Goal: Information Seeking & Learning: Learn about a topic

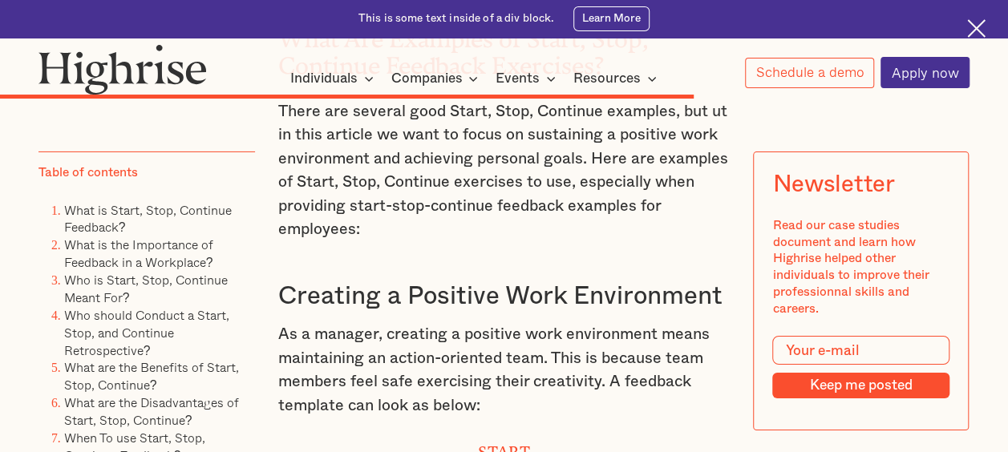
scroll to position [8638, 0]
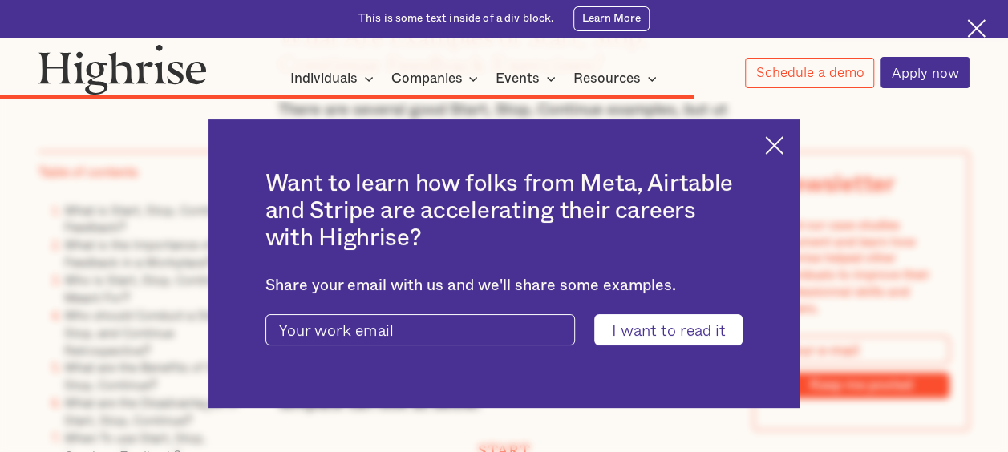
click at [783, 139] on img at bounding box center [774, 145] width 18 height 18
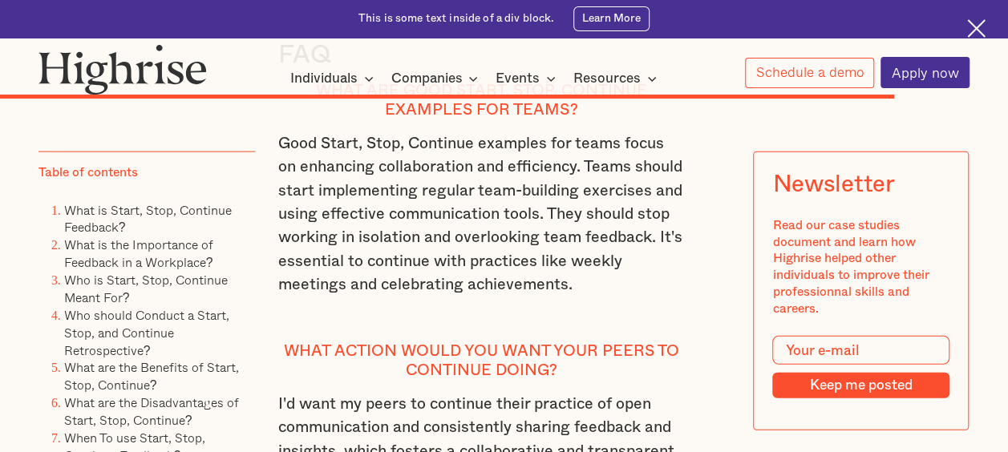
scroll to position [10851, 0]
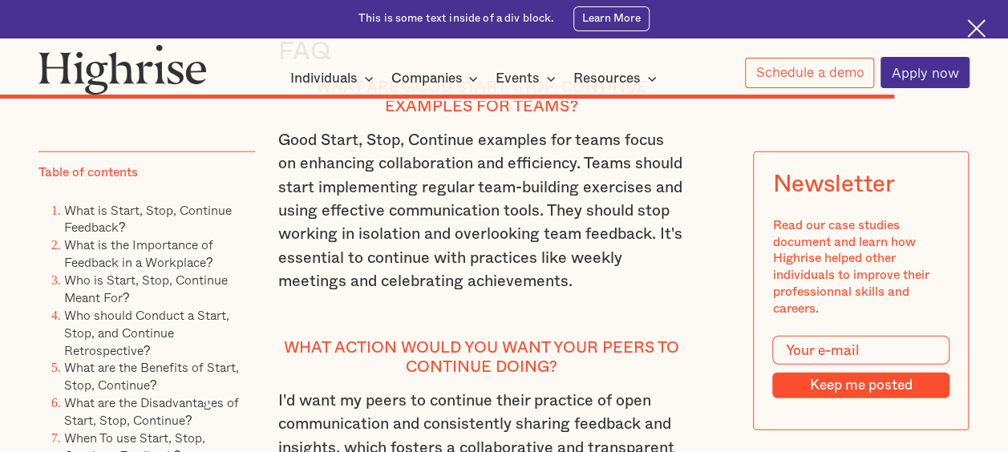
click at [473, 390] on p "I'd want my peers to continue their practice of open communication and consiste…" at bounding box center [481, 449] width 406 height 118
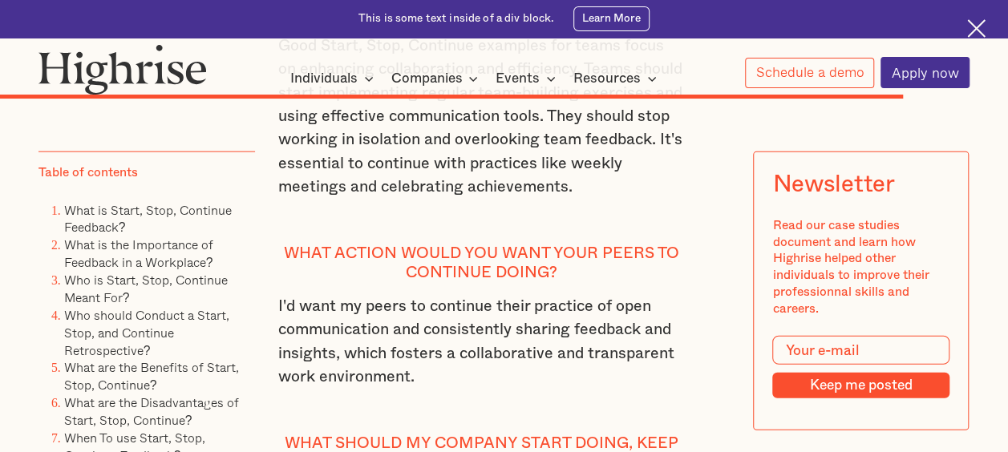
scroll to position [10947, 0]
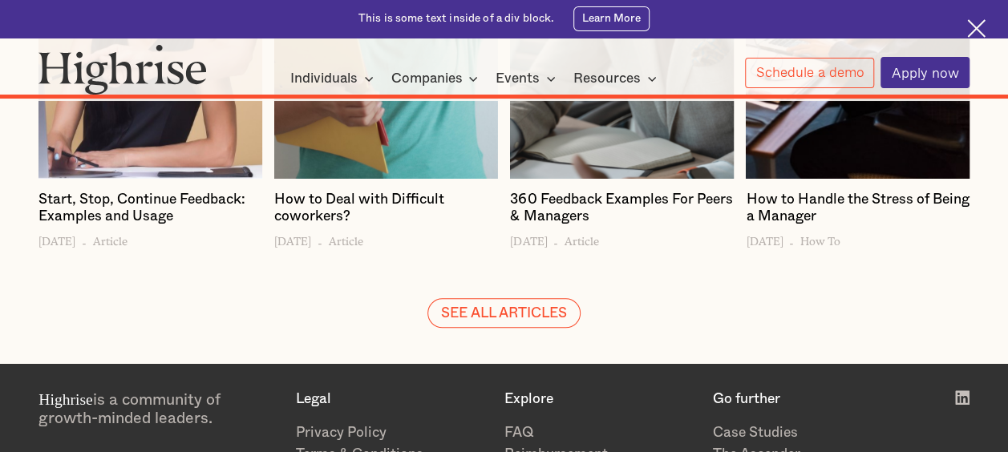
scroll to position [12775, 0]
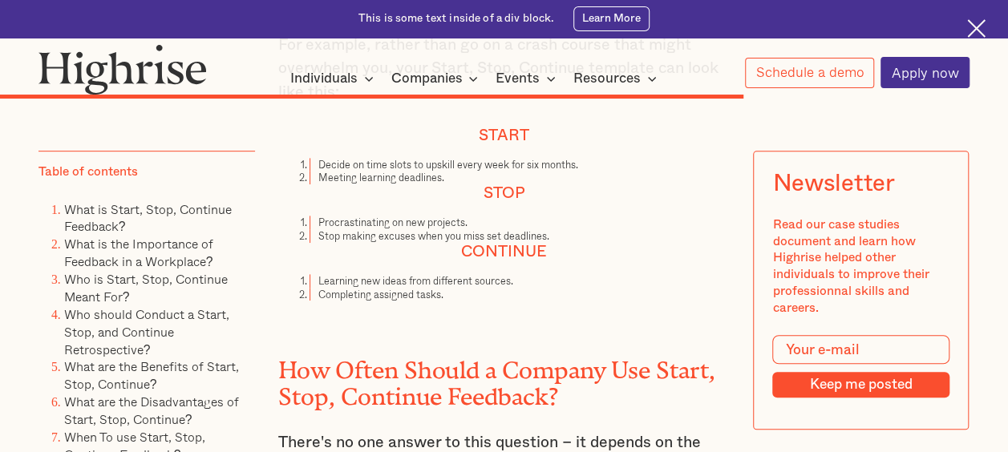
scroll to position [9428, 0]
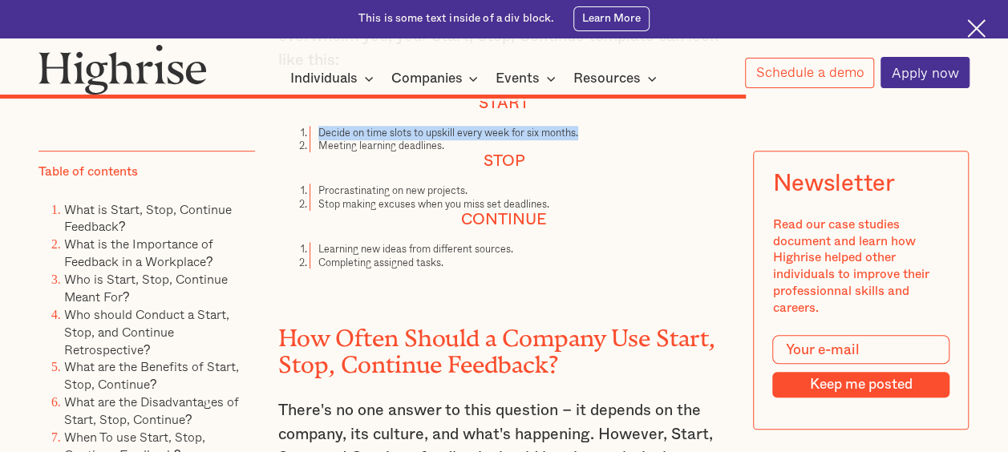
drag, startPoint x: 316, startPoint y: 188, endPoint x: 580, endPoint y: 186, distance: 263.8
click at [580, 139] on li "Decide on time slots to upskill every week for six months." at bounding box center [519, 133] width 420 height 14
copy li "Decide on time slots to upskill every week for six months."
